Goal: Information Seeking & Learning: Learn about a topic

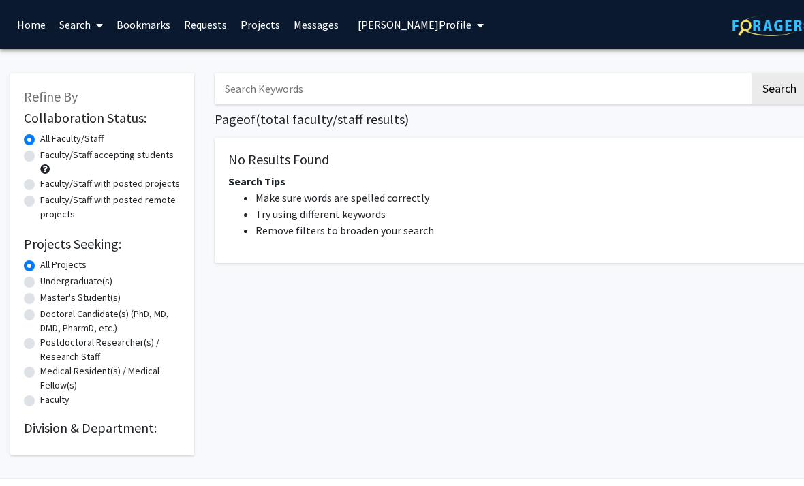
radio input "false"
radio input "true"
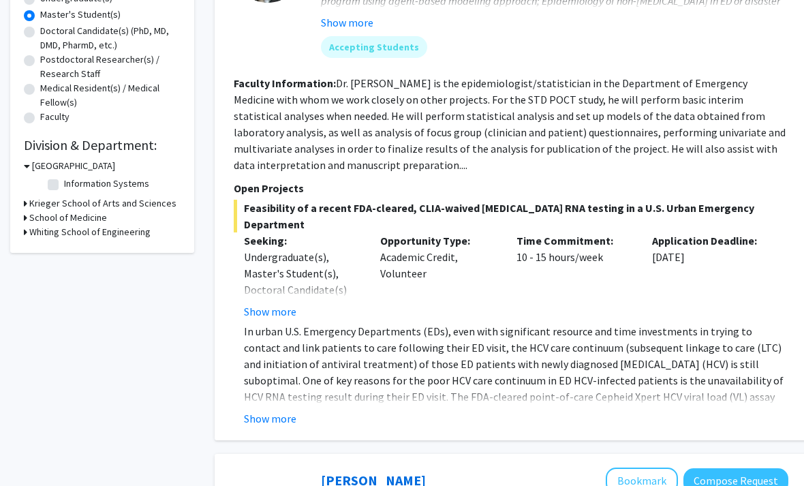
scroll to position [285, 0]
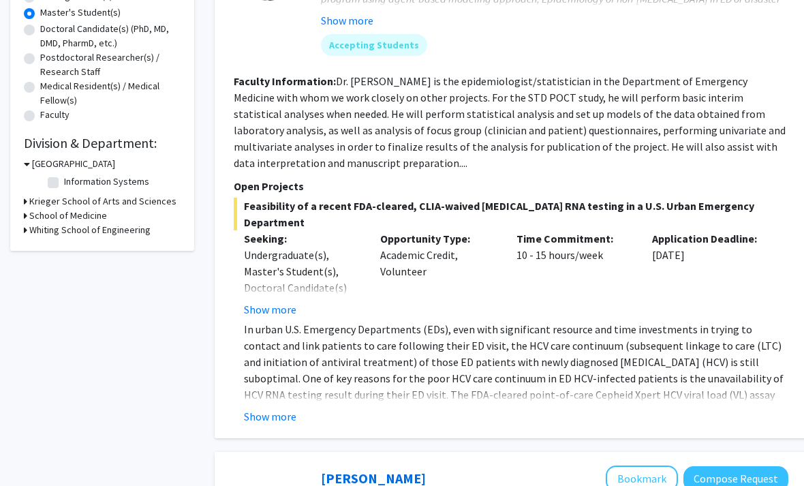
click at [292, 408] on button "Show more" at bounding box center [270, 416] width 52 height 16
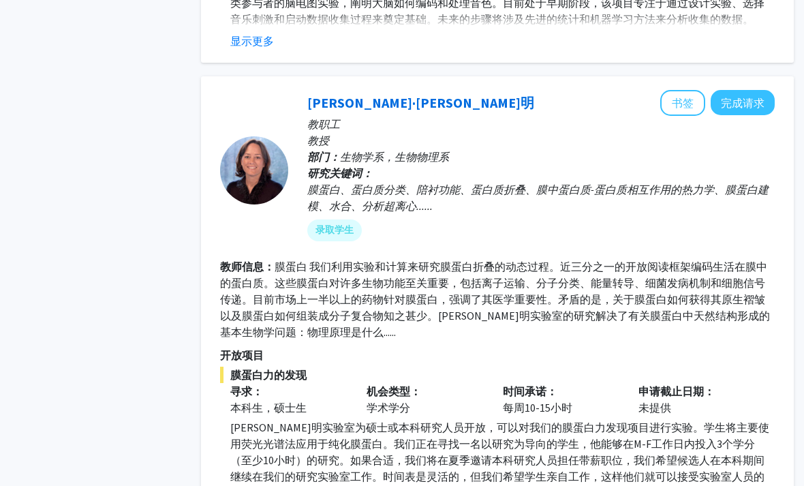
scroll to position [2094, 14]
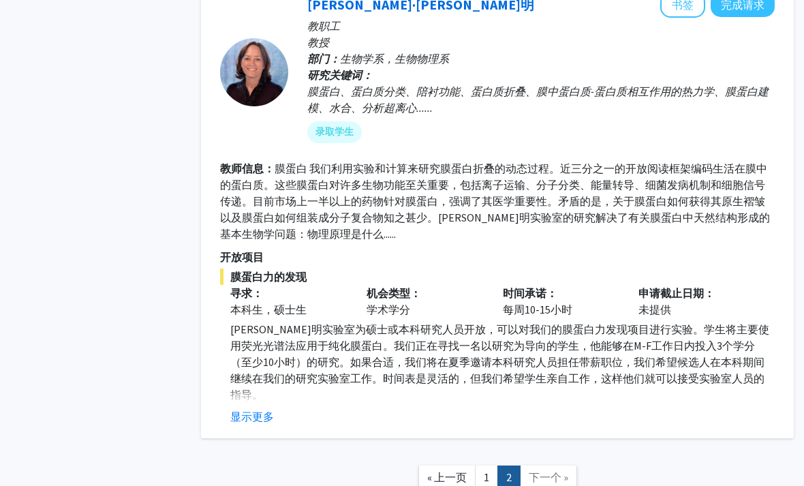
click at [494, 465] on link "1" at bounding box center [486, 477] width 23 height 24
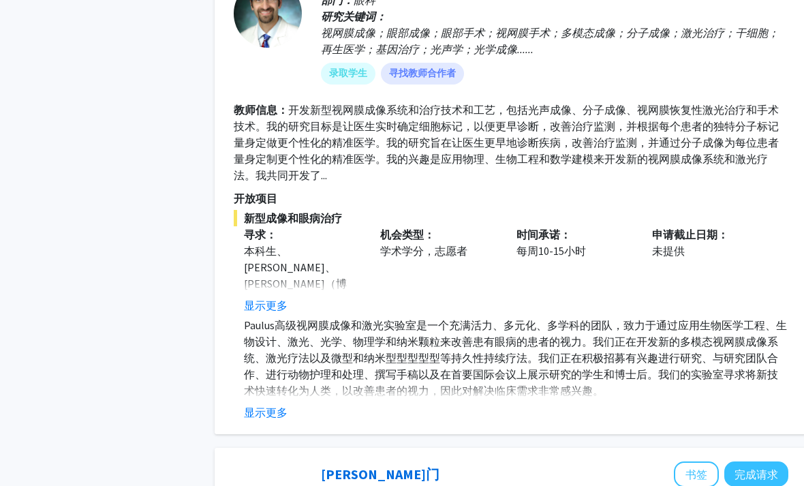
scroll to position [1906, 0]
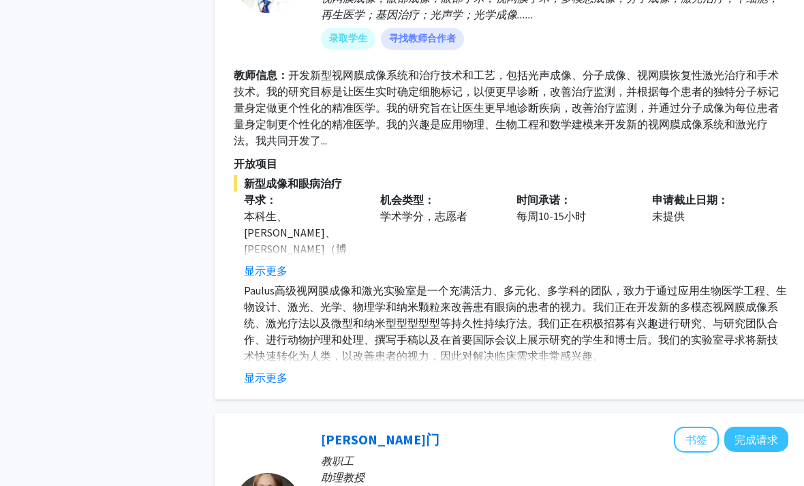
click at [283, 374] on button "显示更多" at bounding box center [266, 377] width 44 height 16
click at [274, 375] on button "显示更多" at bounding box center [266, 377] width 44 height 16
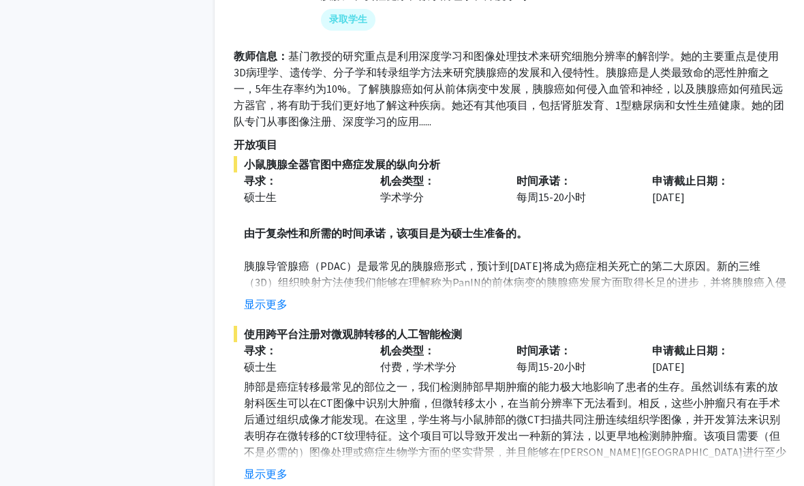
scroll to position [2652, 0]
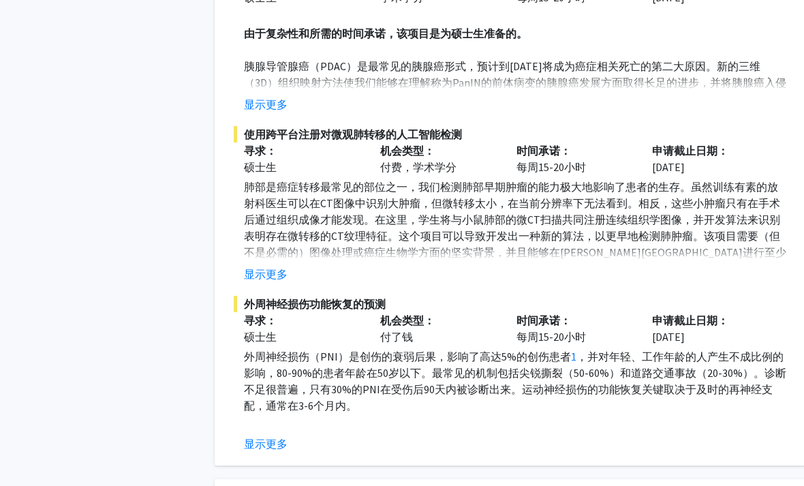
click at [275, 266] on button "显示更多" at bounding box center [266, 274] width 44 height 16
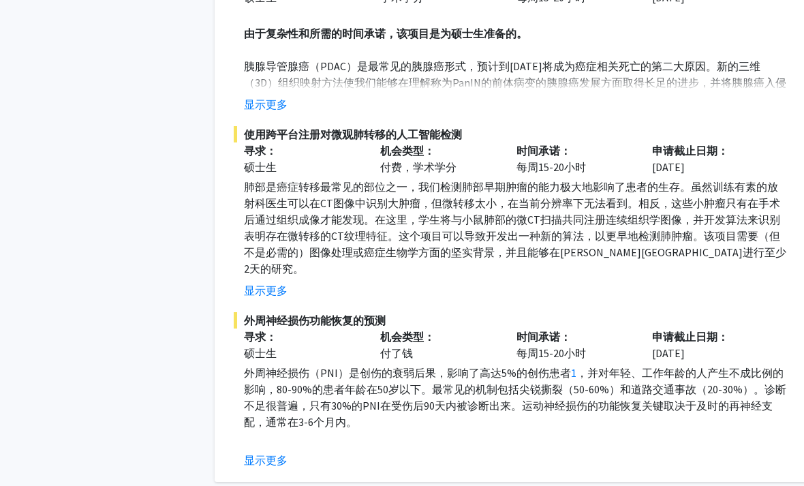
click at [274, 412] on fg-read-more "外周神经损伤（PNI）是创伤的衰弱后果，影响了高达5%的创伤患者 1 ，并对年轻、工作年龄的人产生不成比例的影响，80-90%的患者年龄在50岁以下。最常见的…" at bounding box center [511, 416] width 554 height 104
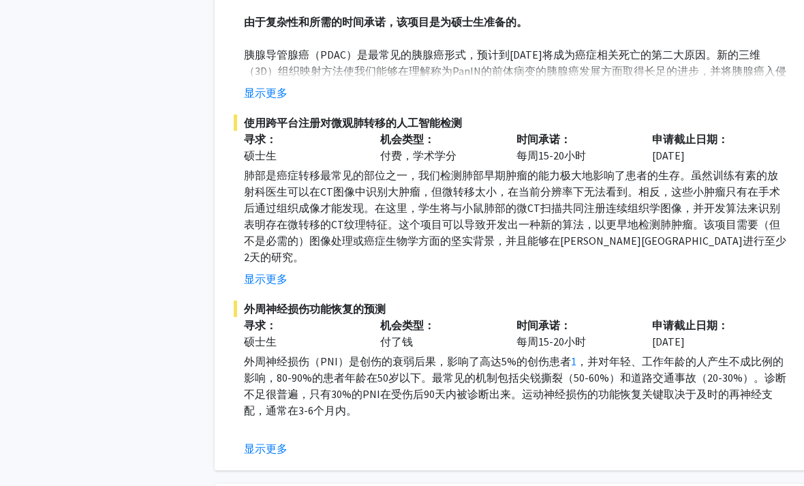
scroll to position [2726, 0]
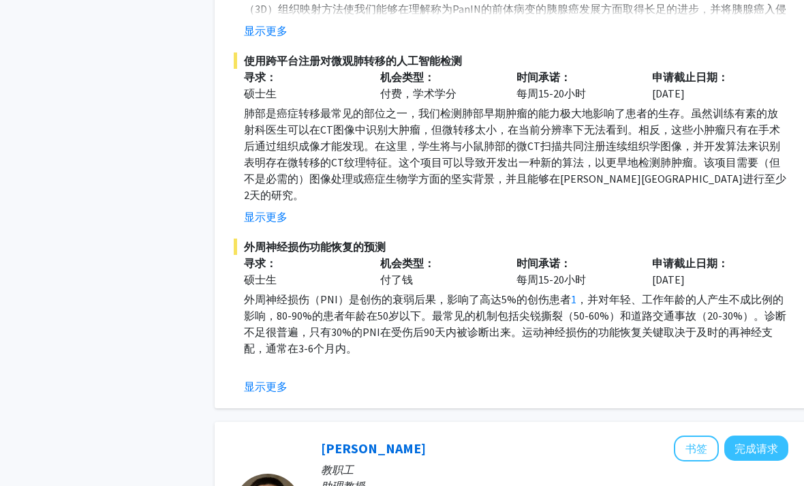
click at [274, 378] on button "显示更多" at bounding box center [266, 386] width 44 height 16
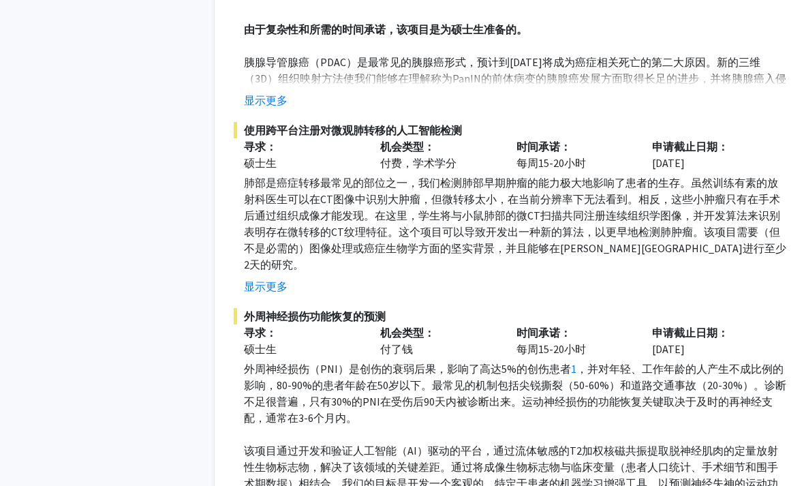
scroll to position [2642, 0]
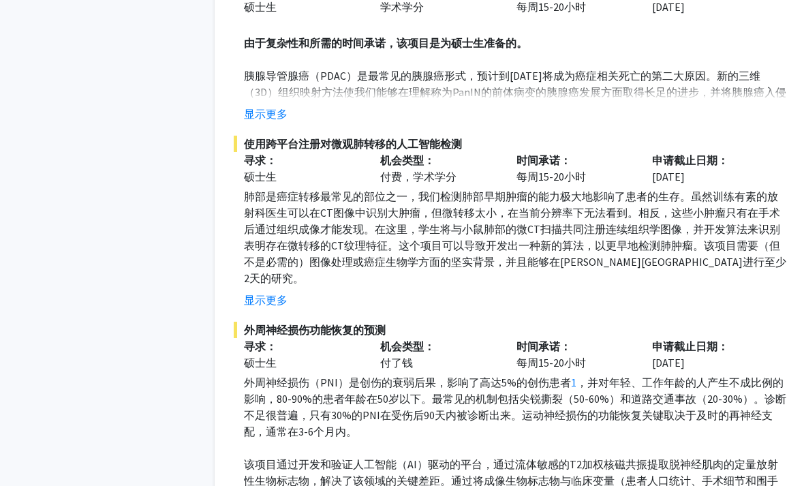
click at [274, 292] on button "显示更多" at bounding box center [266, 300] width 44 height 16
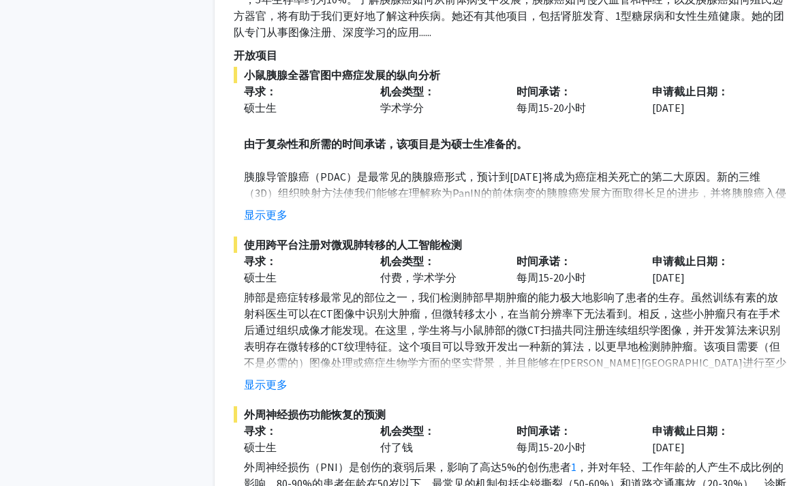
scroll to position [2497, 0]
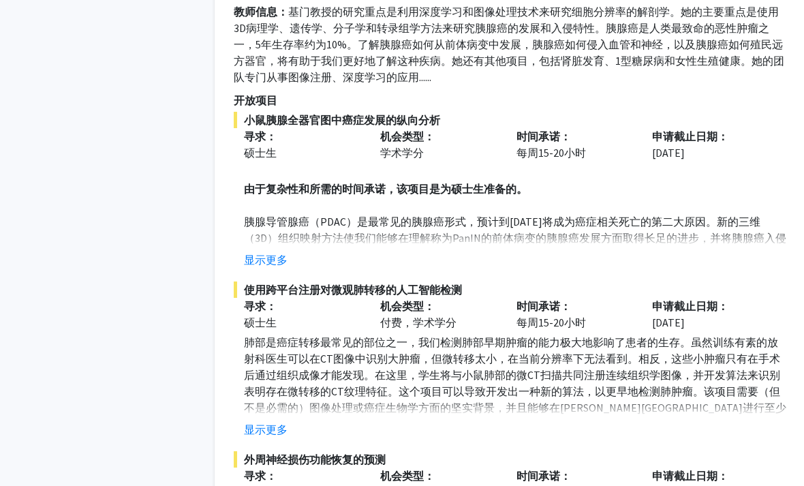
click at [279, 251] on button "显示更多" at bounding box center [266, 259] width 44 height 16
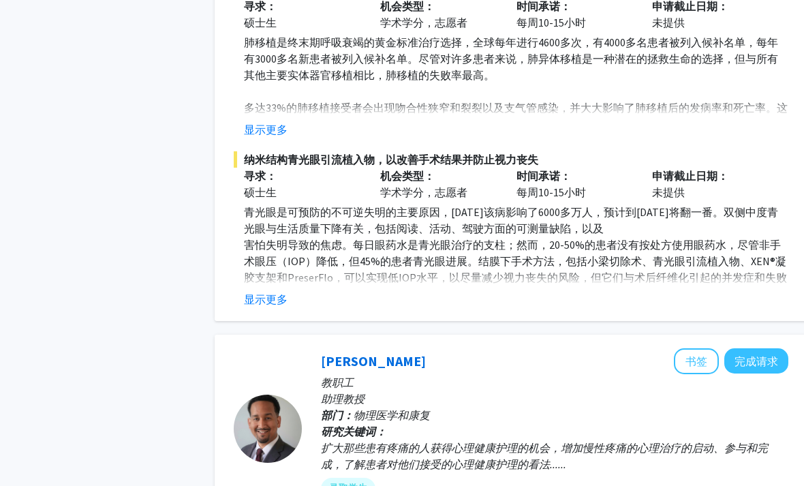
scroll to position [4274, 0]
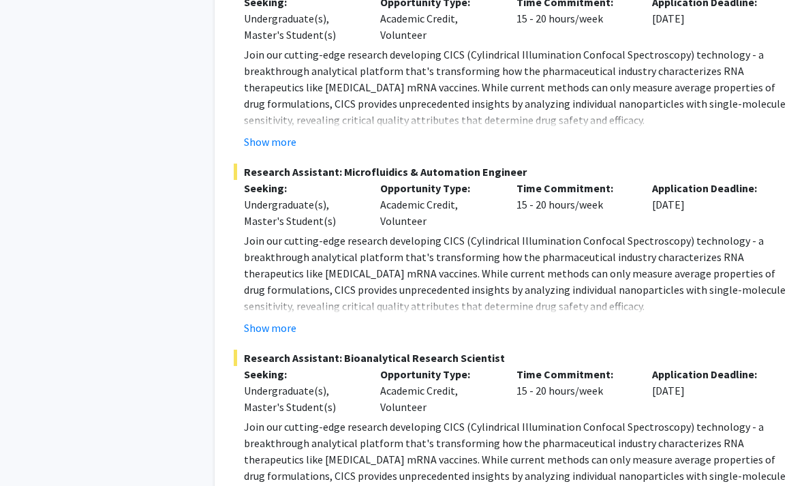
scroll to position [6529, 0]
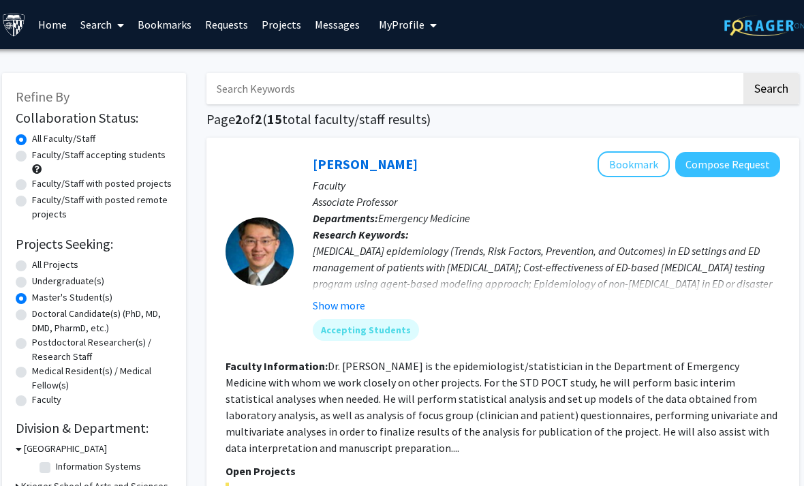
scroll to position [0, 7]
click at [48, 268] on label "All Projects" at bounding box center [56, 264] width 46 height 14
click at [42, 266] on input "All Projects" at bounding box center [37, 261] width 9 height 9
radio input "true"
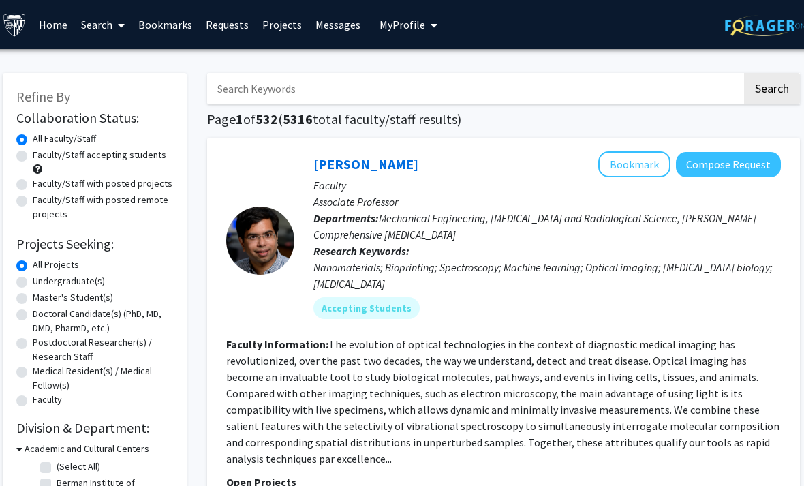
click at [102, 187] on label "Faculty/Staff with posted projects" at bounding box center [103, 183] width 140 height 14
click at [42, 185] on input "Faculty/Staff with posted projects" at bounding box center [37, 180] width 9 height 9
radio input "true"
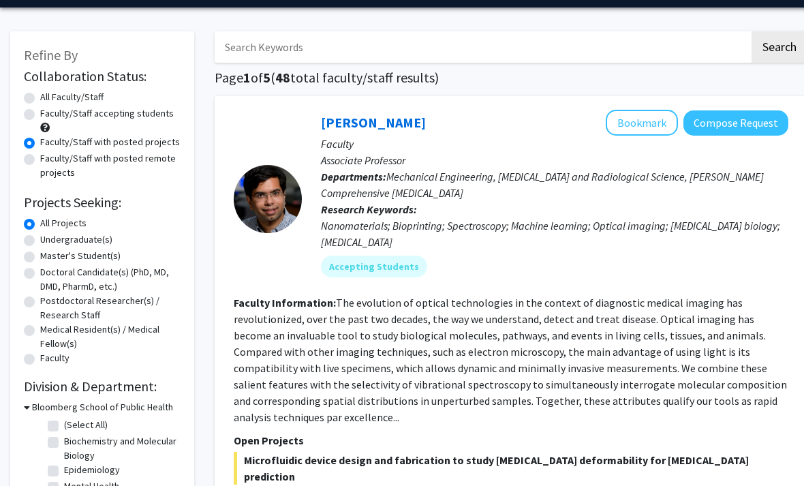
scroll to position [42, 0]
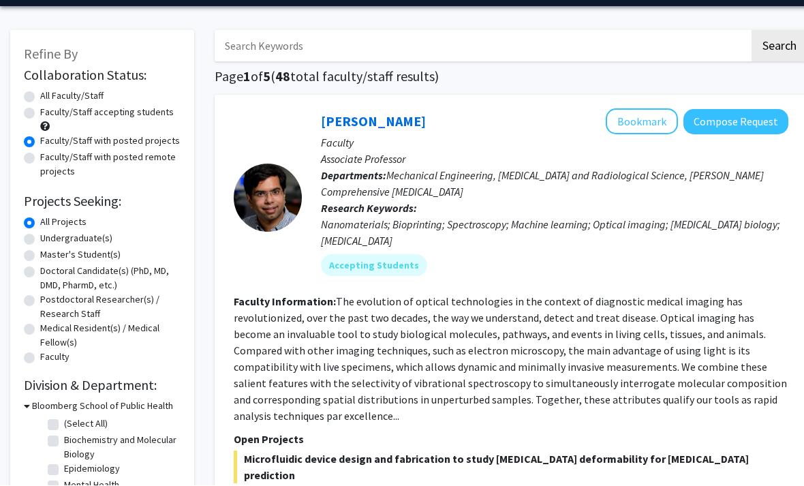
click at [89, 243] on label "Undergraduate(s)" at bounding box center [76, 239] width 72 height 14
click at [49, 240] on input "Undergraduate(s)" at bounding box center [44, 236] width 9 height 9
radio input "true"
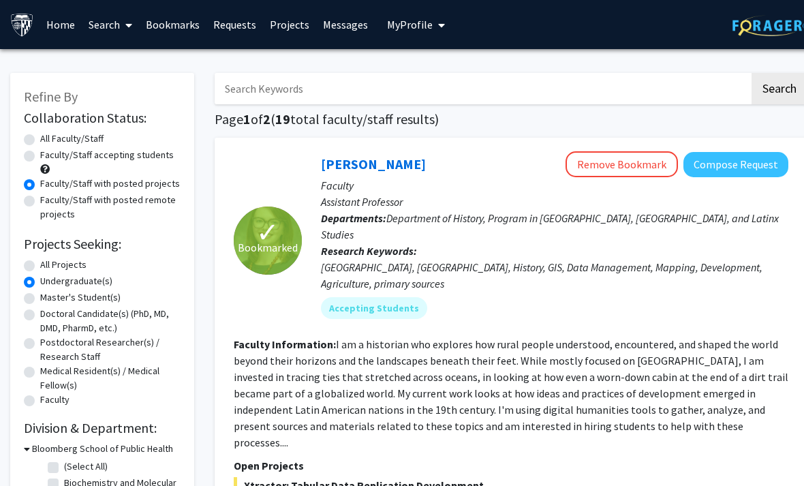
click at [87, 298] on label "Master's Student(s)" at bounding box center [80, 297] width 80 height 14
click at [49, 298] on input "Master's Student(s)" at bounding box center [44, 294] width 9 height 9
radio input "true"
click at [86, 264] on label "All Projects" at bounding box center [63, 264] width 46 height 14
click at [49, 264] on input "All Projects" at bounding box center [44, 261] width 9 height 9
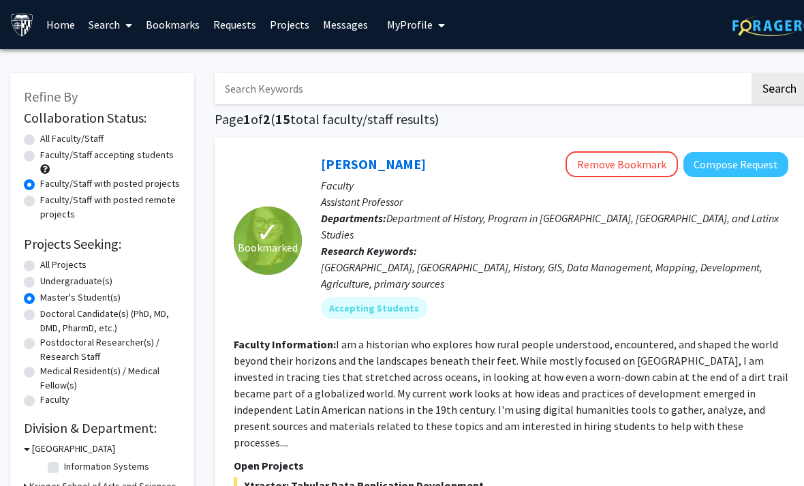
radio input "true"
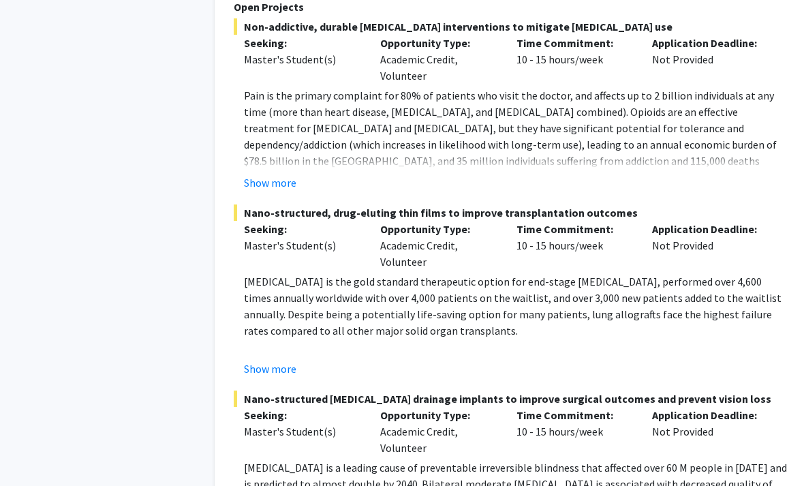
scroll to position [6928, 0]
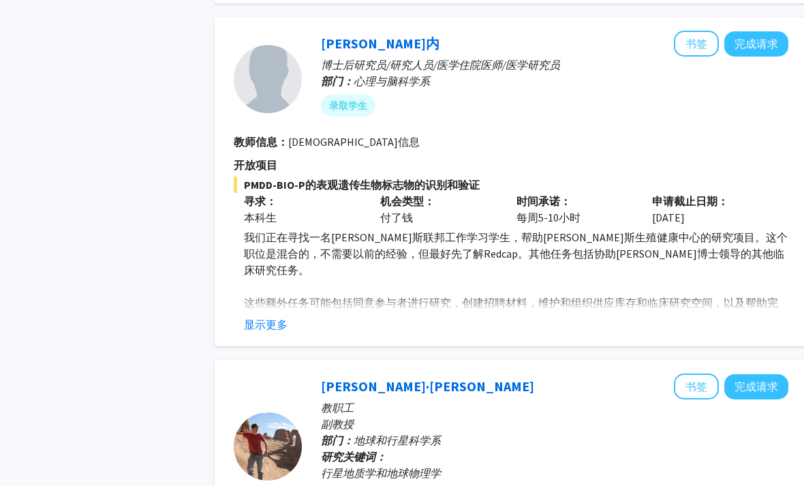
scroll to position [1035, 0]
click at [712, 328] on div "显示更多" at bounding box center [516, 324] width 544 height 16
click at [279, 325] on button "显示更多" at bounding box center [266, 324] width 44 height 16
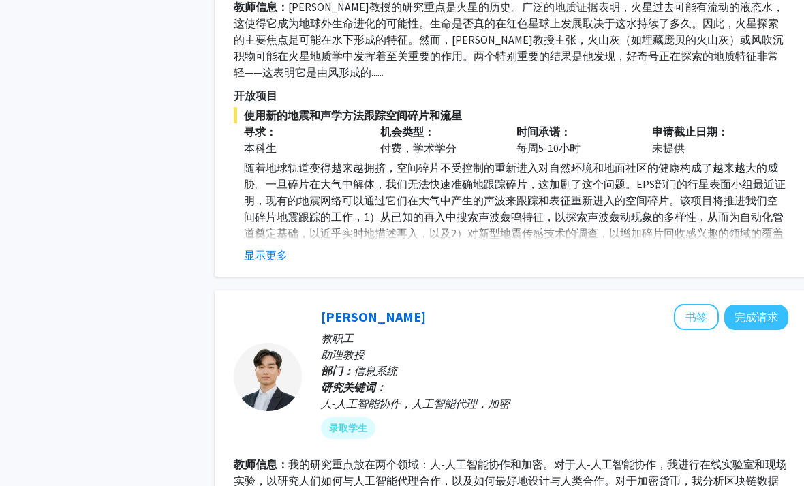
scroll to position [1673, 0]
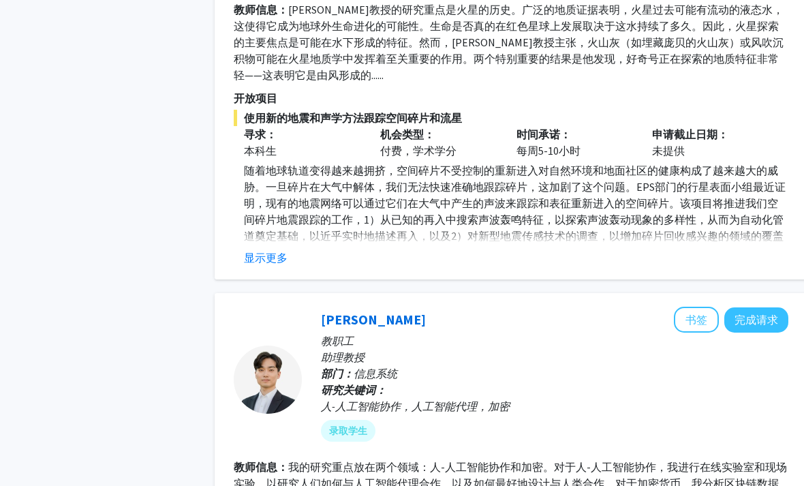
click at [268, 249] on button "显示更多" at bounding box center [266, 257] width 44 height 16
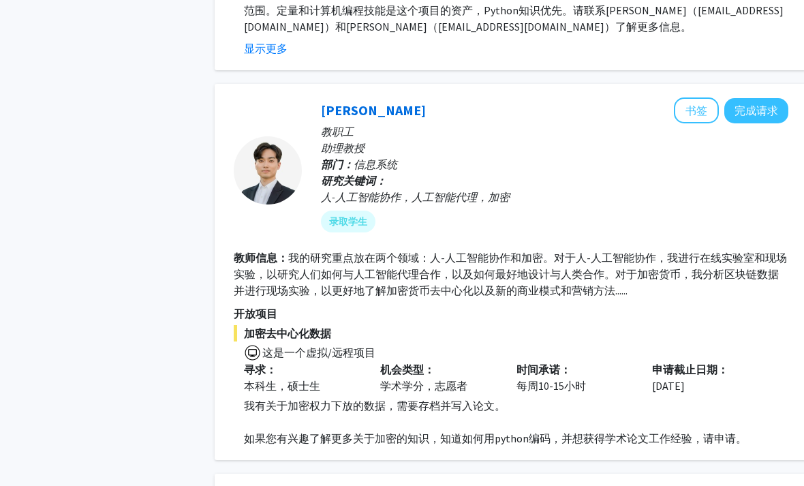
scroll to position [1915, 0]
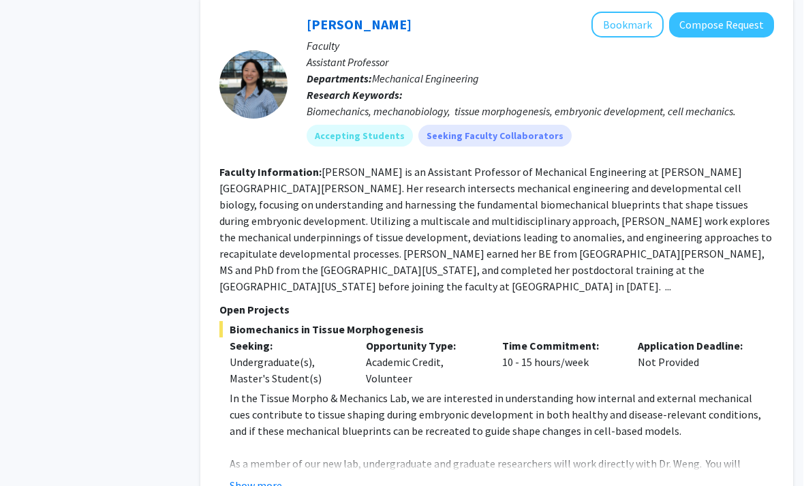
scroll to position [661, 14]
